Goal: Information Seeking & Learning: Learn about a topic

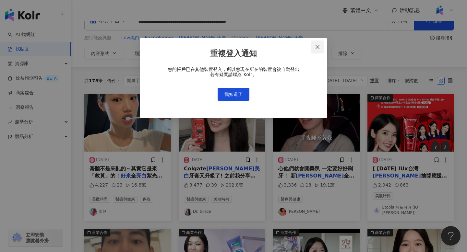
click at [317, 48] on icon "close" at bounding box center [317, 46] width 5 height 5
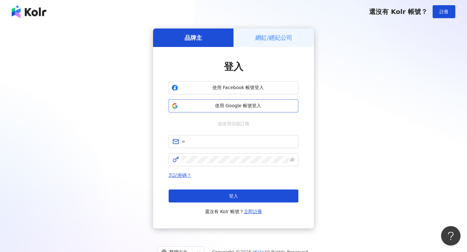
click at [227, 107] on span "使用 Google 帳號登入" at bounding box center [238, 106] width 115 height 6
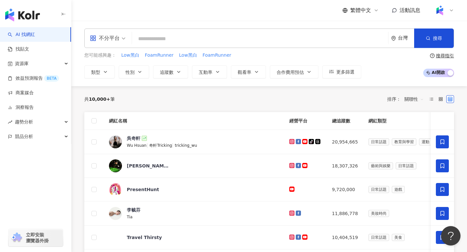
click at [171, 35] on input "search" at bounding box center [260, 39] width 251 height 12
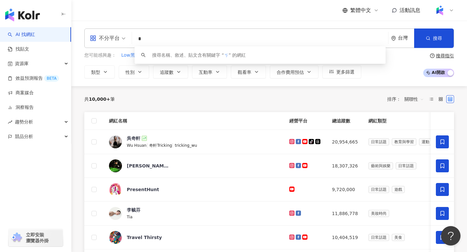
type input "*"
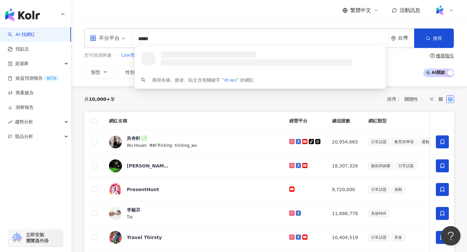
click at [140, 40] on input "*****" at bounding box center [260, 39] width 251 height 12
type input "*****"
click at [29, 53] on link "找貼文" at bounding box center [18, 49] width 21 height 6
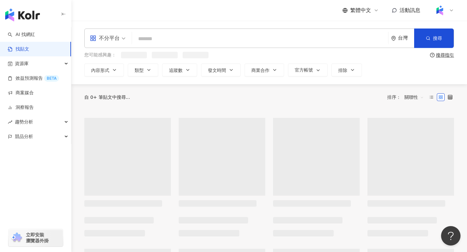
click at [145, 41] on input "search" at bounding box center [260, 39] width 251 height 14
paste input "*****"
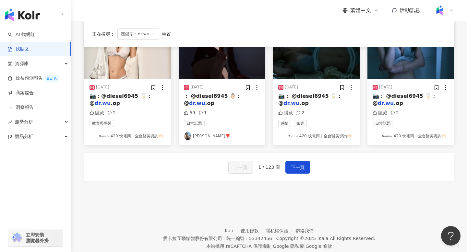
scroll to position [357, 0]
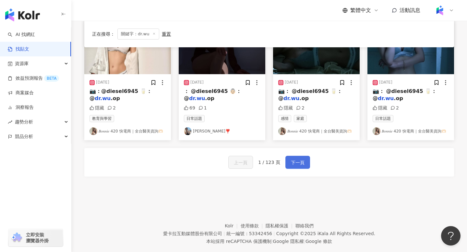
click at [291, 163] on span "下一頁" at bounding box center [298, 163] width 14 height 8
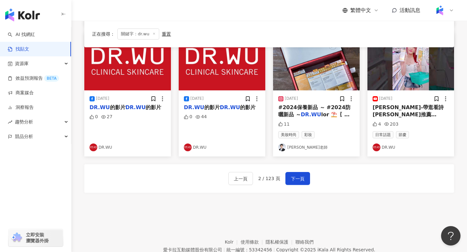
scroll to position [344, 0]
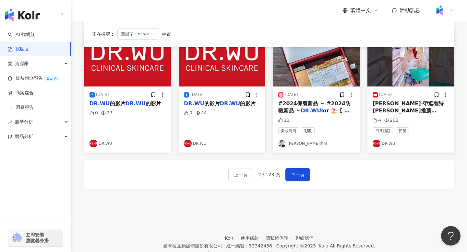
click at [294, 183] on div "上一頁 2 / 123 頁 下一頁" at bounding box center [269, 174] width 370 height 29
click at [294, 178] on span "下一頁" at bounding box center [298, 175] width 14 height 8
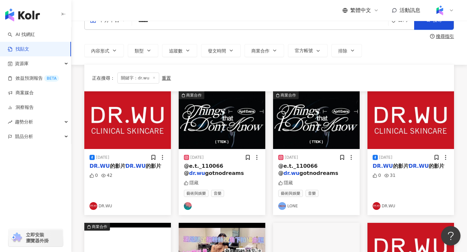
scroll to position [0, 0]
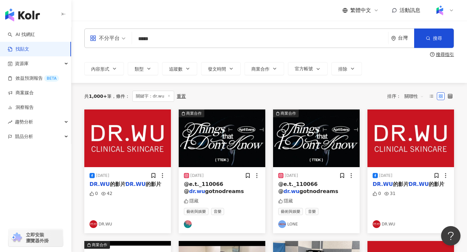
click at [161, 36] on input "*****" at bounding box center [260, 39] width 251 height 14
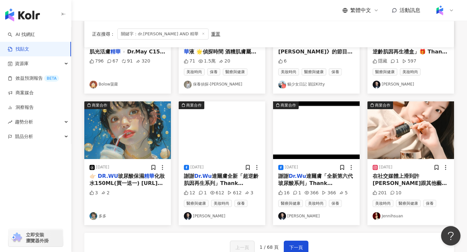
scroll to position [272, 0]
click at [409, 144] on img "button" at bounding box center [410, 130] width 87 height 58
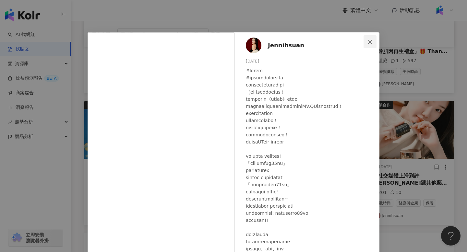
click at [369, 42] on icon "close" at bounding box center [370, 42] width 4 height 4
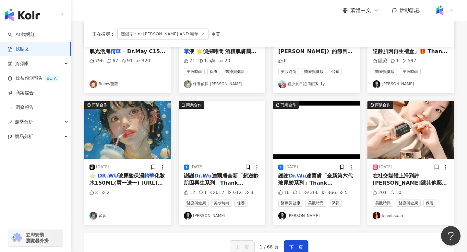
click at [416, 130] on img "button" at bounding box center [410, 130] width 87 height 58
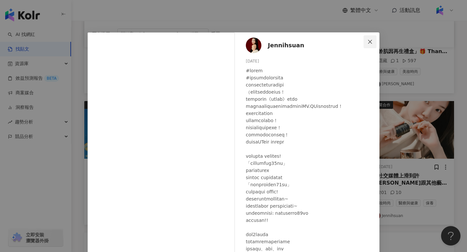
click at [369, 43] on icon "close" at bounding box center [369, 41] width 5 height 5
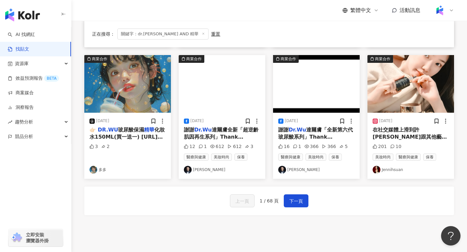
scroll to position [331, 0]
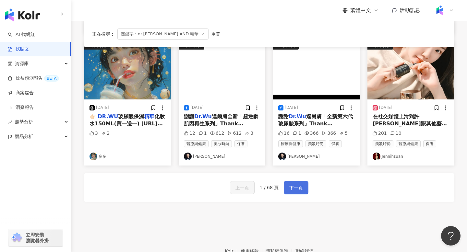
click at [295, 184] on button "下一頁" at bounding box center [296, 187] width 25 height 13
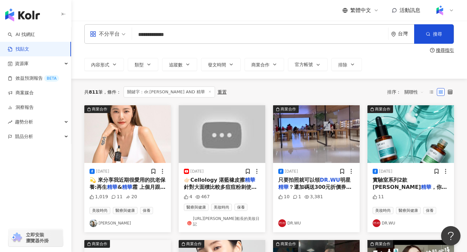
scroll to position [2, 0]
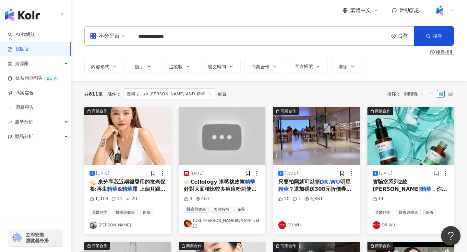
click at [134, 140] on img "button" at bounding box center [127, 136] width 87 height 58
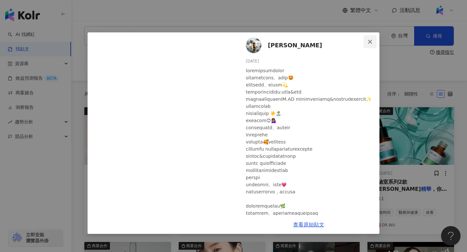
click at [373, 41] on span "Close" at bounding box center [369, 41] width 13 height 5
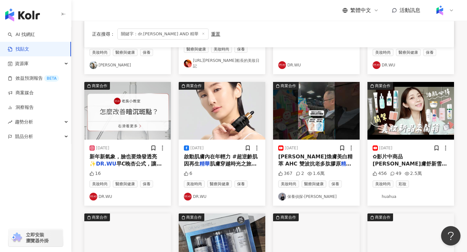
scroll to position [0, 0]
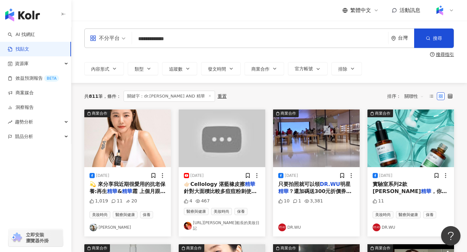
click at [150, 40] on input "**********" at bounding box center [260, 39] width 251 height 14
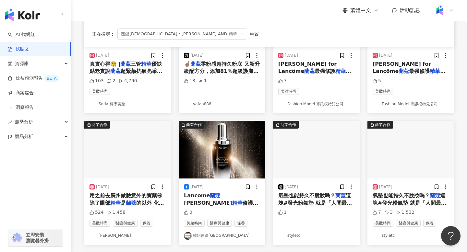
scroll to position [371, 0]
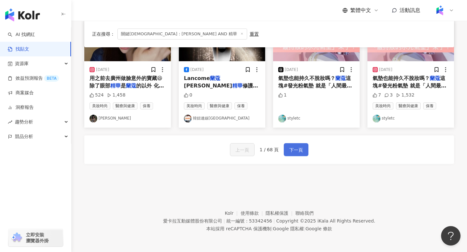
click at [305, 150] on button "下一頁" at bounding box center [296, 149] width 25 height 13
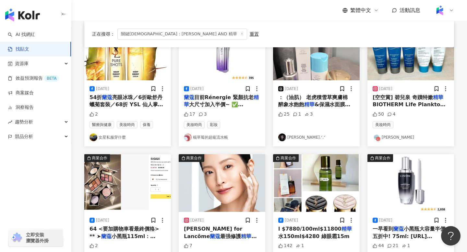
scroll to position [0, 0]
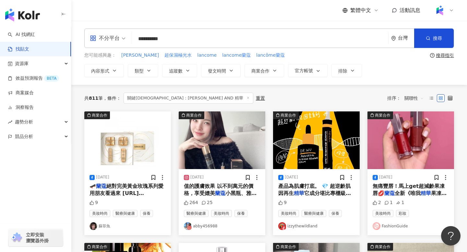
click at [413, 100] on span "關聯性" at bounding box center [413, 98] width 19 height 10
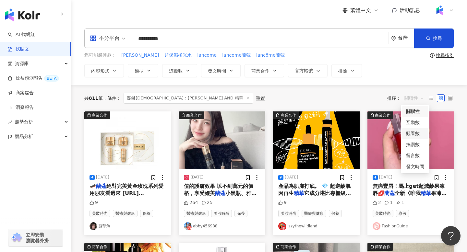
click at [412, 134] on div "觀看數" at bounding box center [415, 133] width 18 height 7
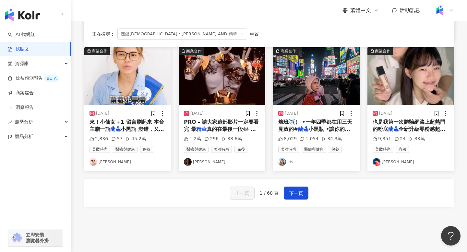
scroll to position [332, 0]
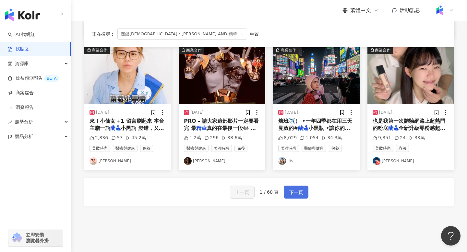
click at [298, 195] on span "下一頁" at bounding box center [296, 193] width 14 height 8
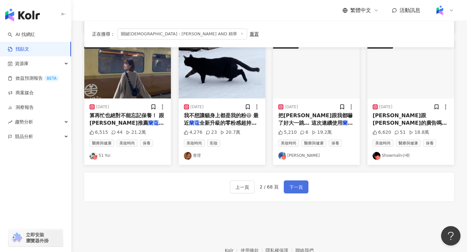
scroll to position [328, 0]
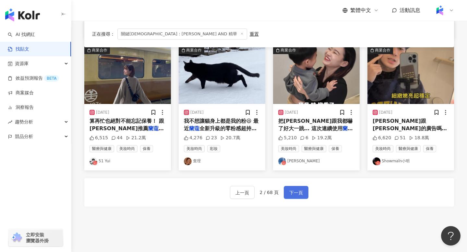
click at [298, 195] on span "下一頁" at bounding box center [296, 193] width 14 height 8
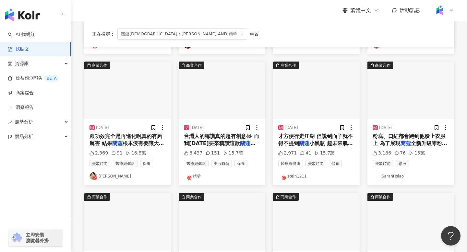
scroll to position [0, 0]
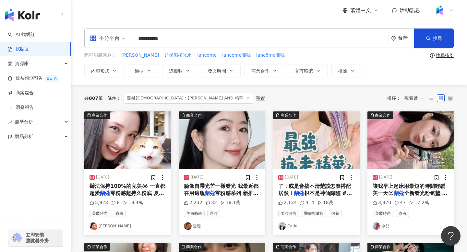
click at [225, 148] on img "button" at bounding box center [222, 141] width 87 height 58
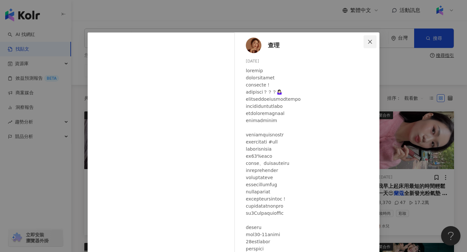
click at [371, 41] on icon "close" at bounding box center [369, 41] width 5 height 5
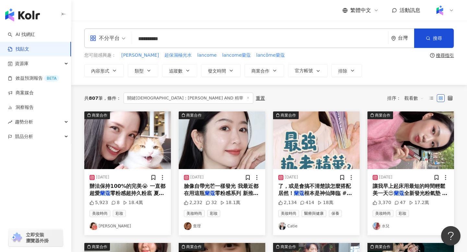
click at [159, 39] on input "*********" at bounding box center [260, 39] width 251 height 14
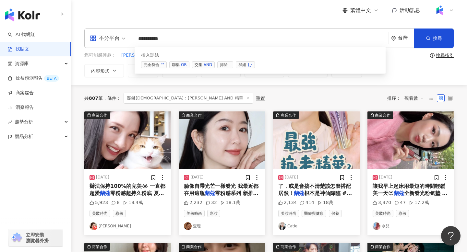
click at [159, 39] on input "*********" at bounding box center [260, 39] width 251 height 14
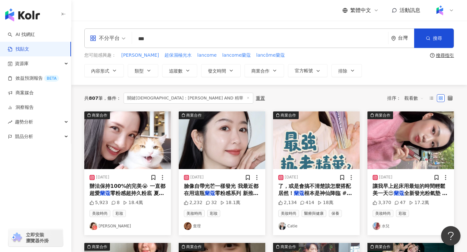
type input "***"
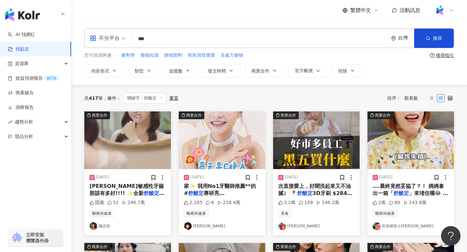
click at [140, 143] on img "button" at bounding box center [127, 141] width 87 height 58
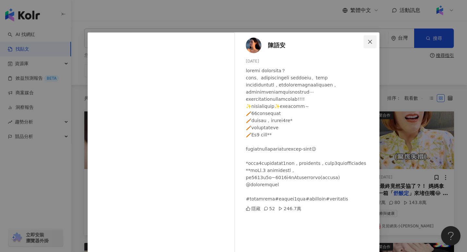
click at [371, 42] on icon "close" at bounding box center [369, 41] width 5 height 5
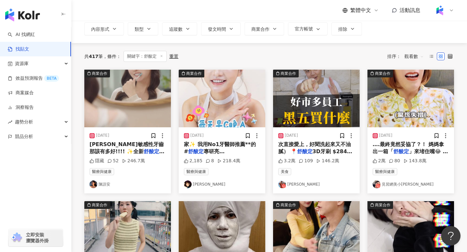
scroll to position [35, 0]
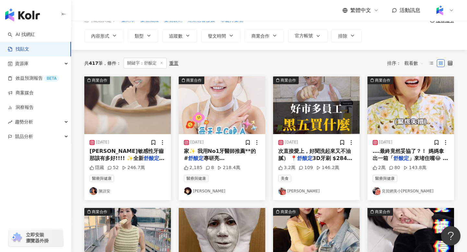
click at [223, 103] on img "button" at bounding box center [222, 106] width 87 height 58
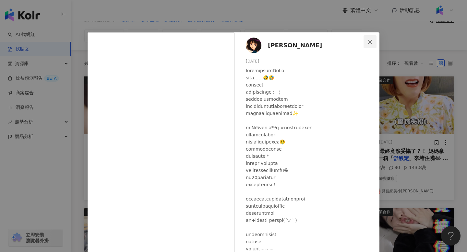
click at [371, 41] on icon "close" at bounding box center [369, 41] width 5 height 5
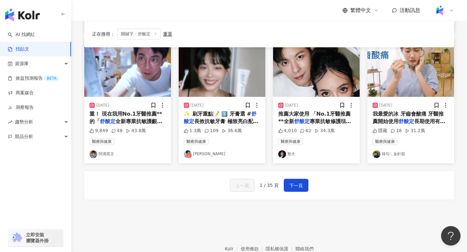
scroll to position [341, 0]
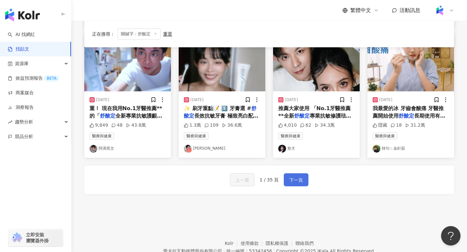
click at [297, 180] on span "下一頁" at bounding box center [296, 180] width 14 height 8
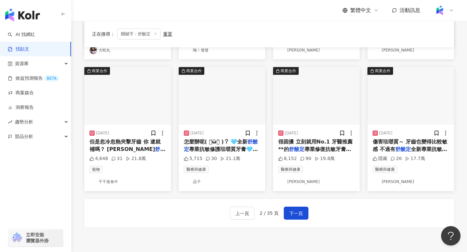
scroll to position [308, 0]
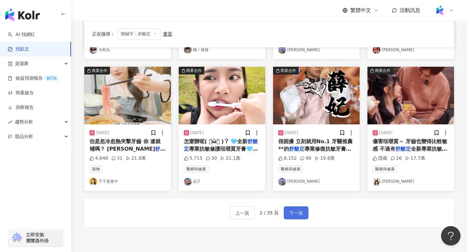
click at [292, 216] on span "下一頁" at bounding box center [296, 213] width 14 height 8
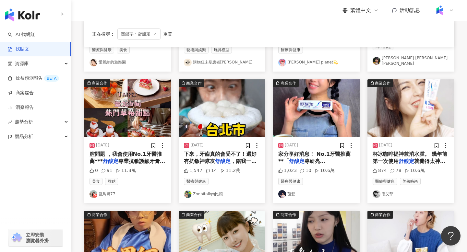
scroll to position [167, 0]
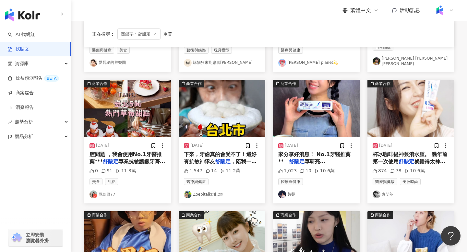
click at [398, 111] on img "button" at bounding box center [410, 109] width 87 height 58
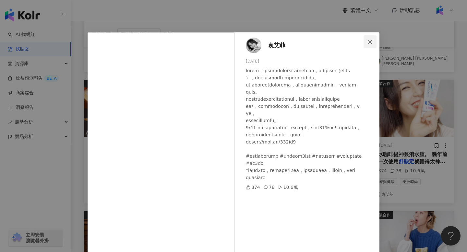
click at [368, 42] on icon "close" at bounding box center [369, 41] width 5 height 5
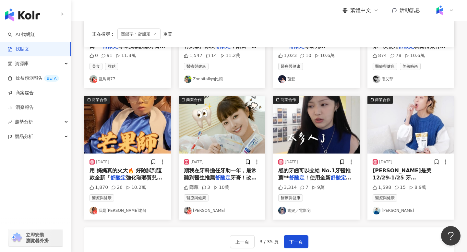
scroll to position [291, 0]
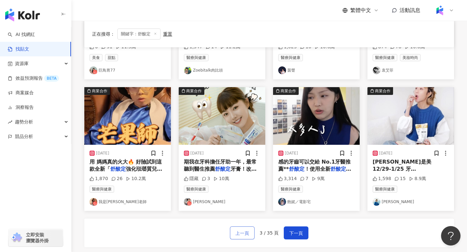
click at [239, 230] on span "上一頁" at bounding box center [242, 234] width 14 height 8
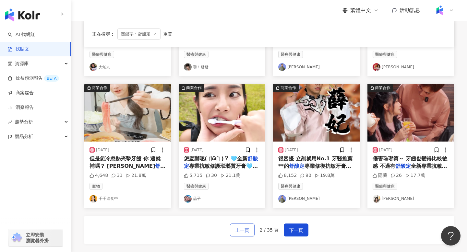
click at [239, 229] on span "上一頁" at bounding box center [242, 231] width 14 height 8
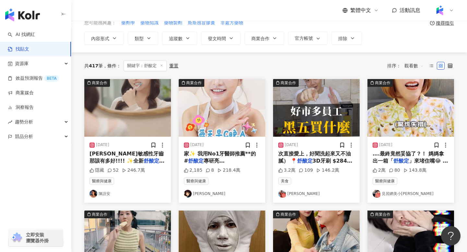
scroll to position [0, 0]
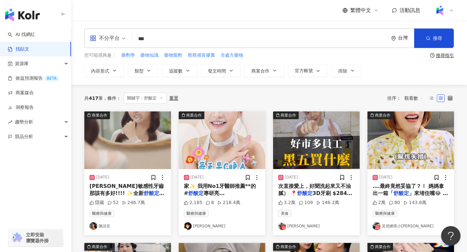
click at [136, 129] on img "button" at bounding box center [127, 141] width 87 height 58
